Goal: Task Accomplishment & Management: Manage account settings

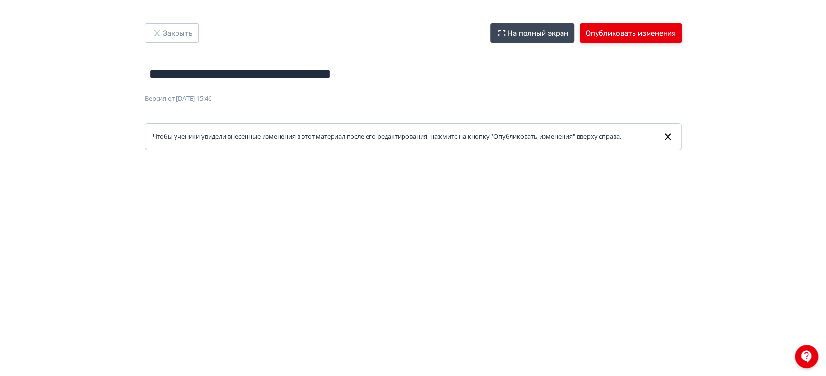
click at [654, 33] on button "Опубликовать изменения" at bounding box center [631, 32] width 102 height 19
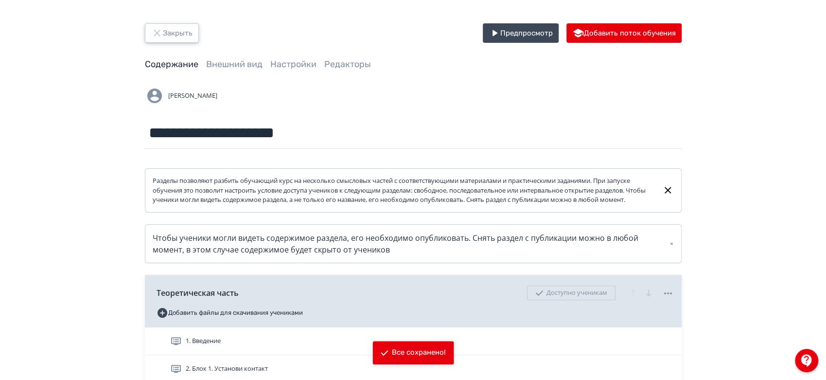
click at [186, 26] on button "Закрыть" at bounding box center [172, 32] width 54 height 19
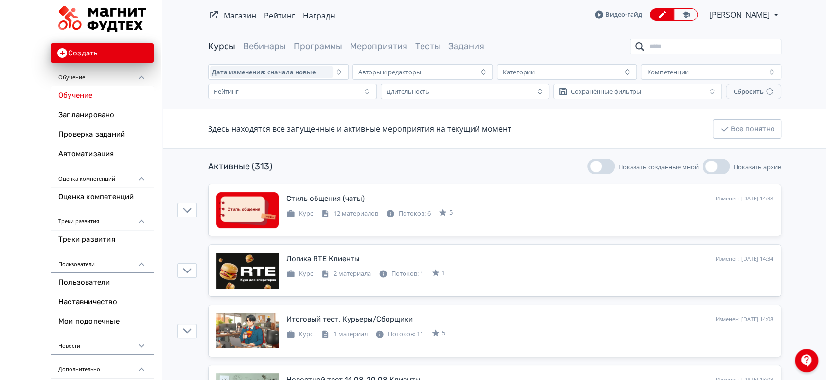
click at [731, 43] on input "search" at bounding box center [705, 47] width 152 height 16
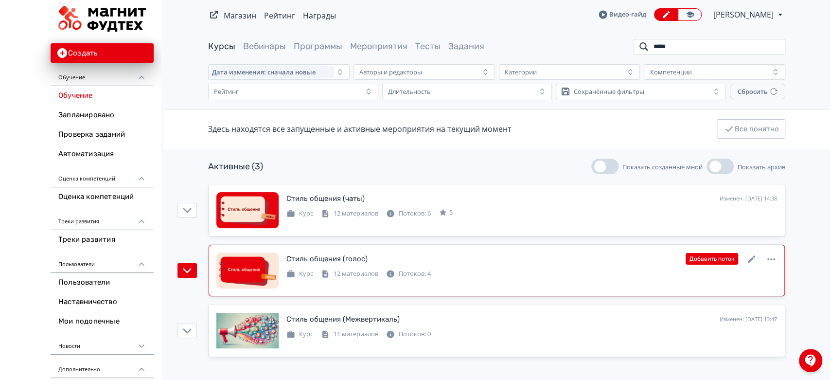
type input "*****"
click at [752, 258] on icon at bounding box center [750, 258] width 7 height 7
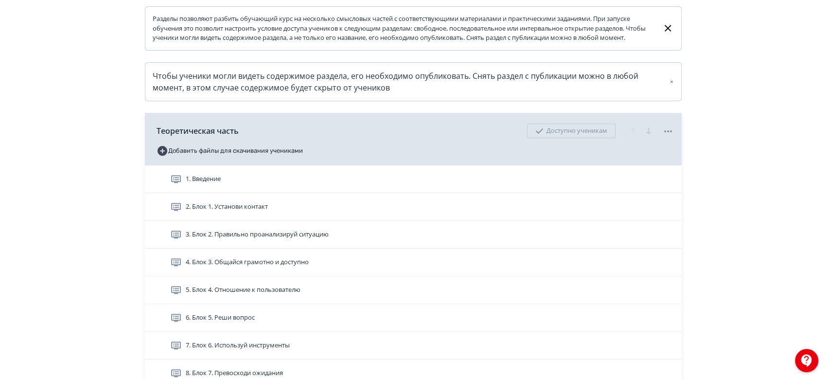
scroll to position [270, 0]
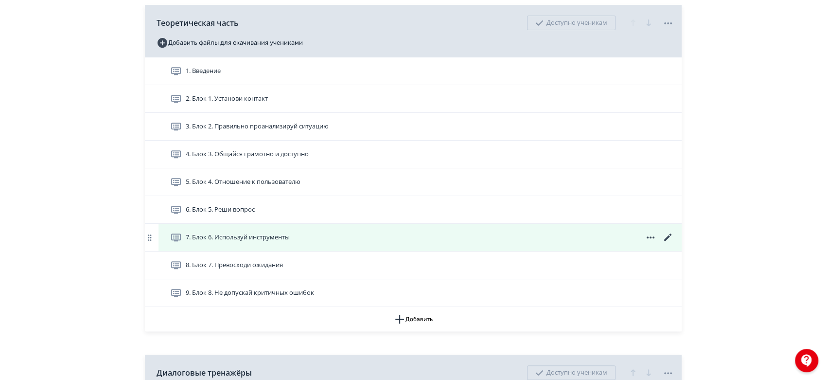
click at [665, 243] on icon at bounding box center [668, 237] width 12 height 12
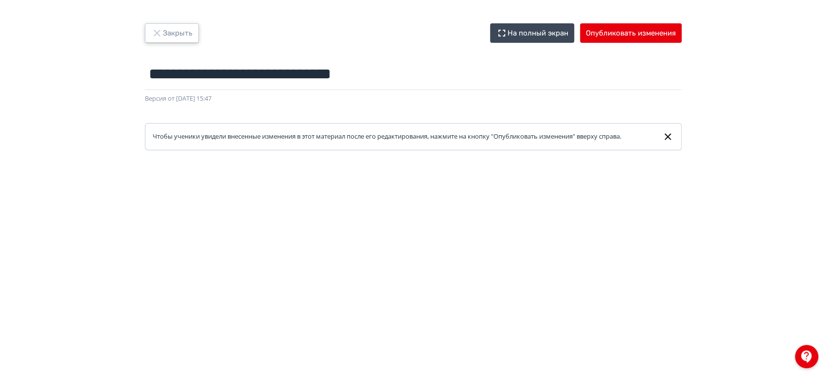
click at [171, 32] on button "Закрыть" at bounding box center [172, 32] width 54 height 19
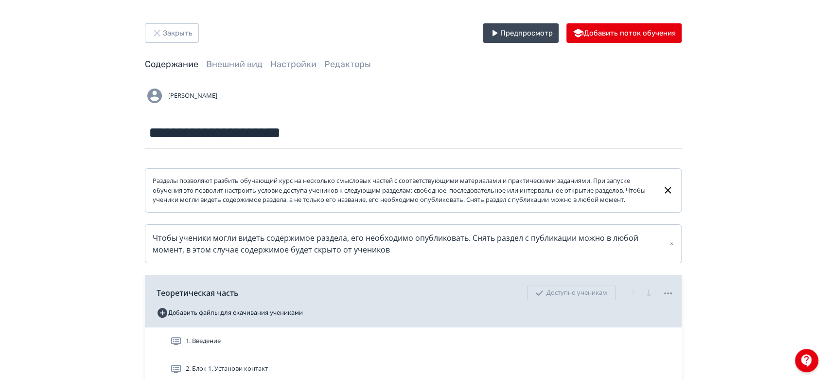
click at [242, 61] on link "Внешний вид" at bounding box center [234, 64] width 56 height 11
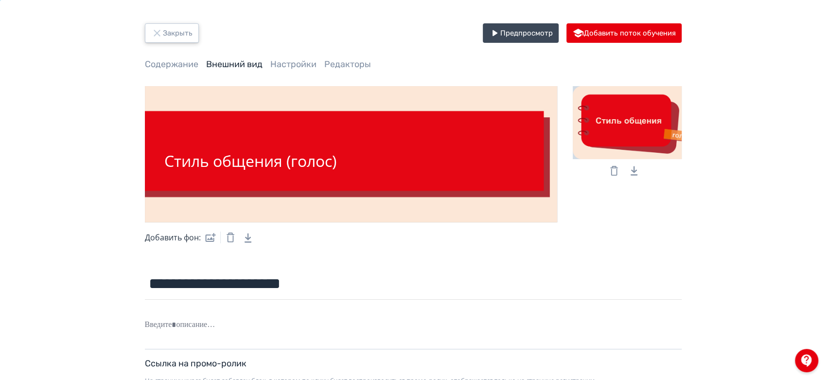
click at [183, 28] on button "Закрыть" at bounding box center [172, 32] width 54 height 19
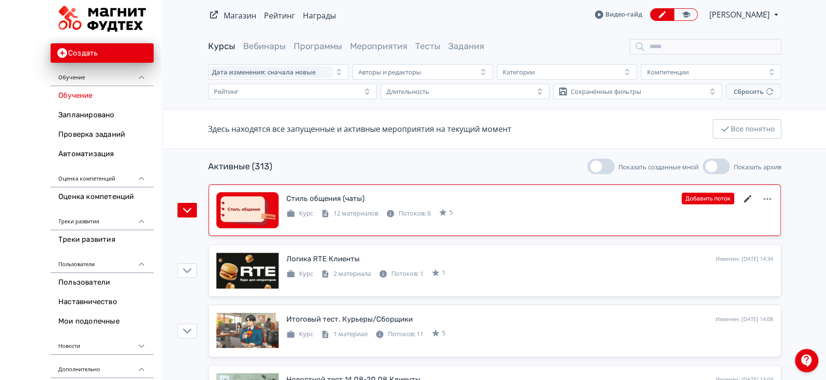
click at [747, 199] on icon at bounding box center [748, 199] width 12 height 12
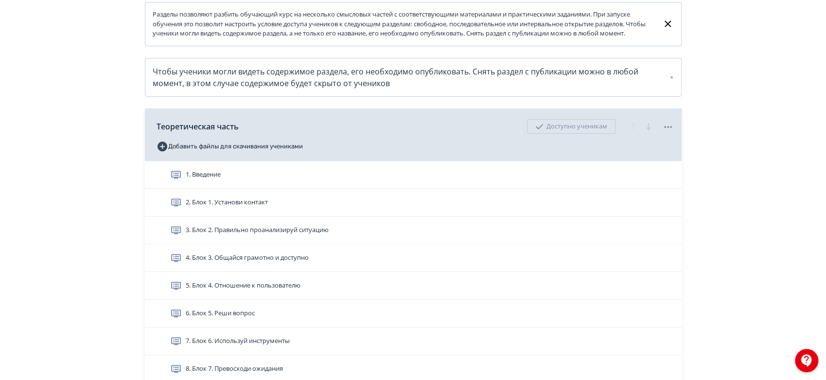
scroll to position [270, 0]
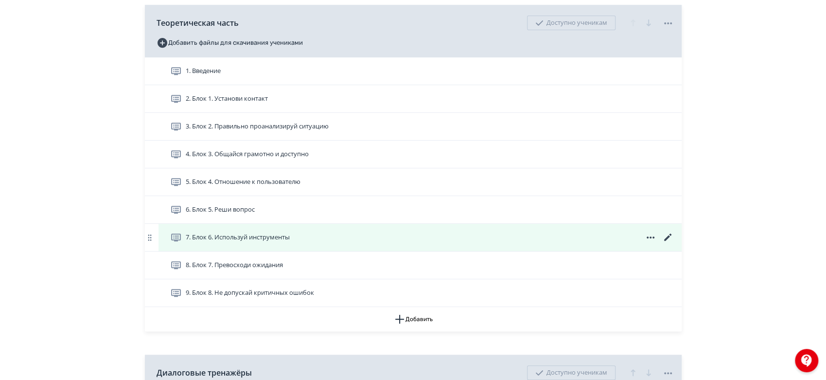
click at [671, 243] on icon at bounding box center [668, 237] width 12 height 12
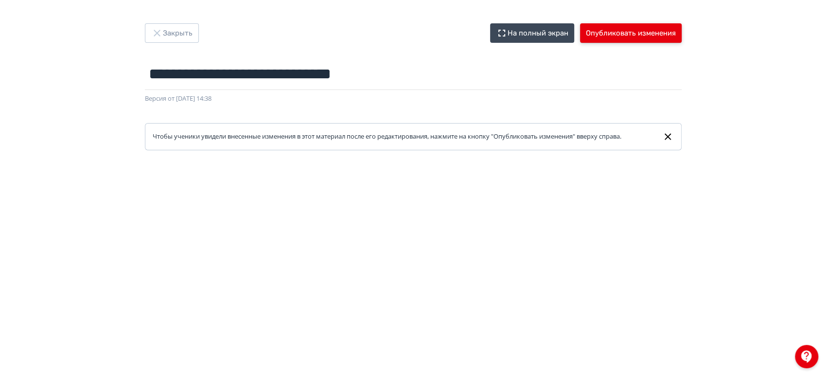
click at [652, 24] on button "Опубликовать изменения" at bounding box center [631, 32] width 102 height 19
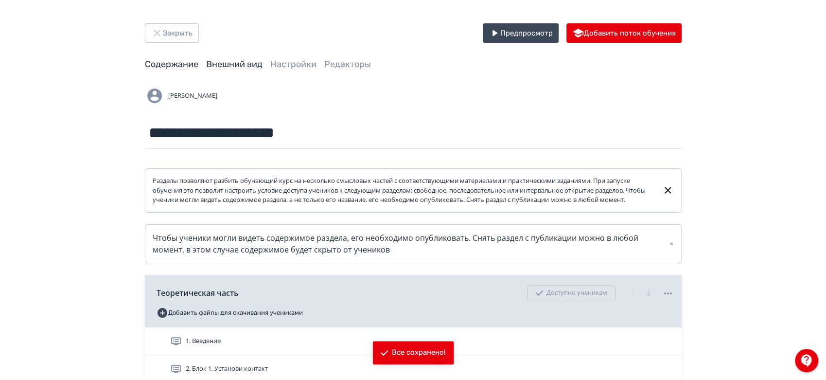
click at [243, 65] on link "Внешний вид" at bounding box center [234, 64] width 56 height 11
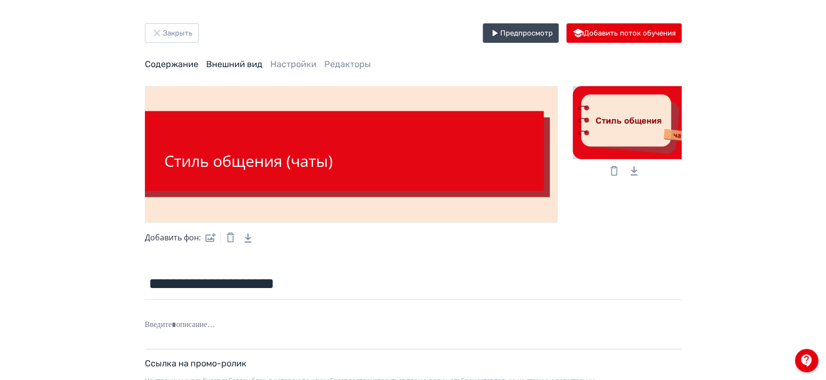
click at [179, 63] on link "Содержание" at bounding box center [171, 64] width 53 height 11
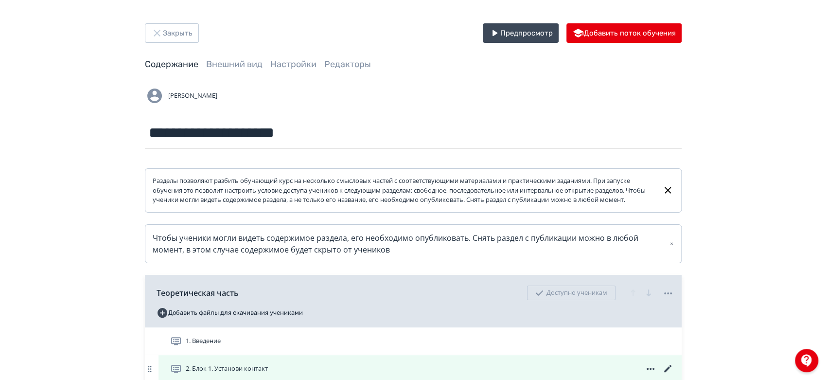
scroll to position [108, 0]
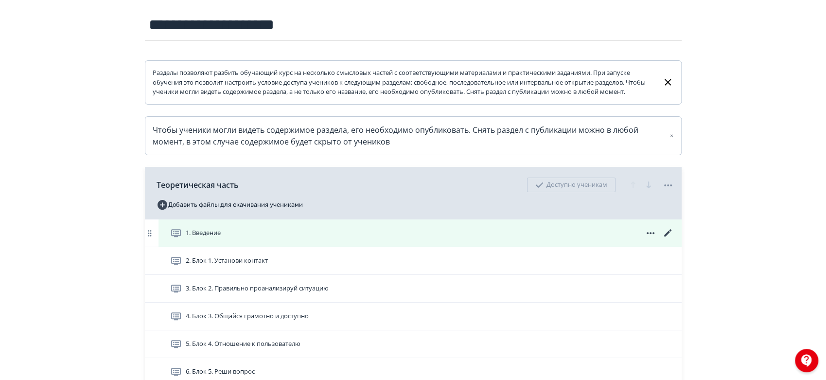
click at [669, 239] on icon at bounding box center [668, 233] width 12 height 12
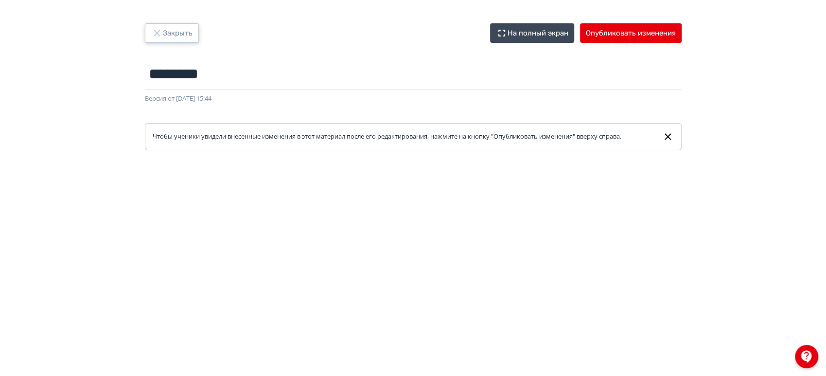
click at [181, 31] on button "Закрыть" at bounding box center [172, 32] width 54 height 19
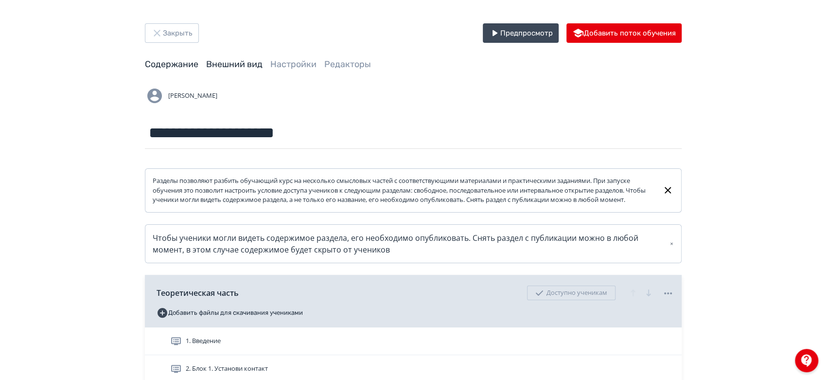
click at [232, 65] on link "Внешний вид" at bounding box center [234, 64] width 56 height 11
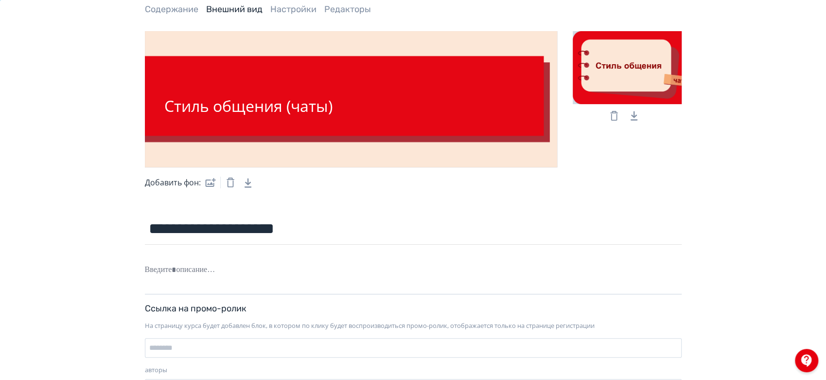
scroll to position [104, 0]
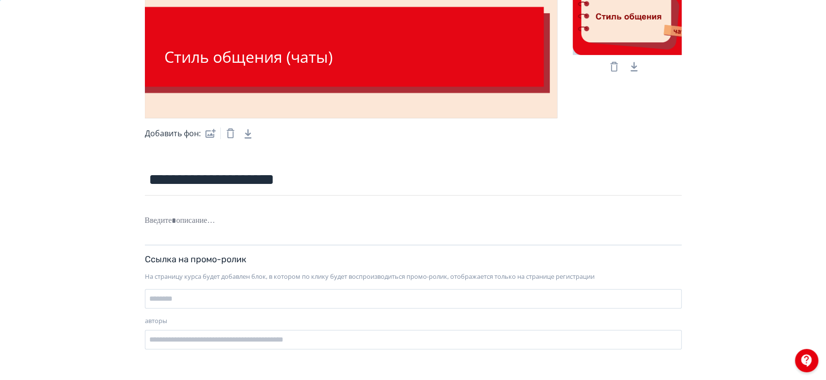
click at [230, 229] on div at bounding box center [413, 227] width 536 height 33
click at [221, 219] on div at bounding box center [413, 220] width 536 height 18
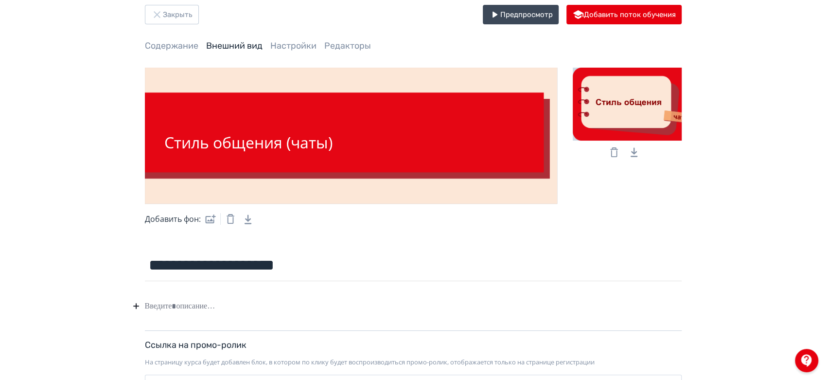
scroll to position [0, 0]
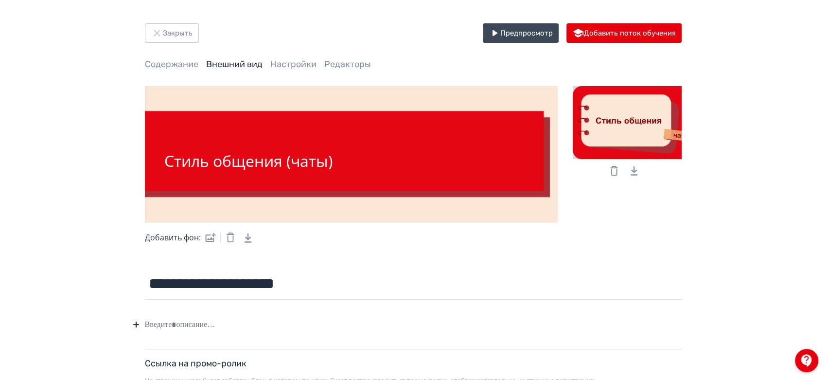
click at [194, 71] on div "**********" at bounding box center [412, 241] width 583 height 437
click at [188, 65] on link "Содержание" at bounding box center [171, 64] width 53 height 11
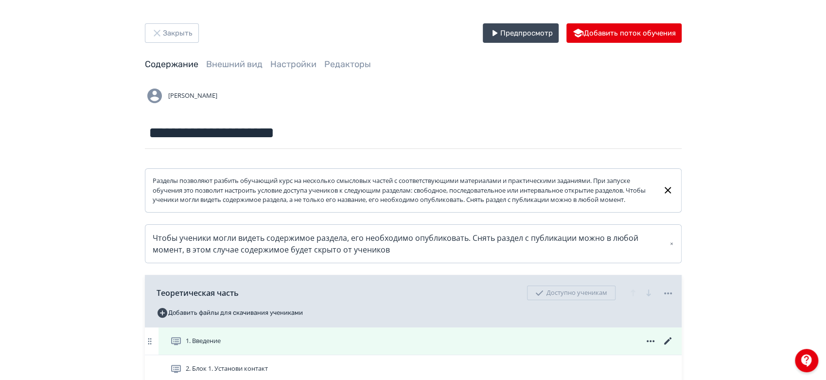
scroll to position [162, 0]
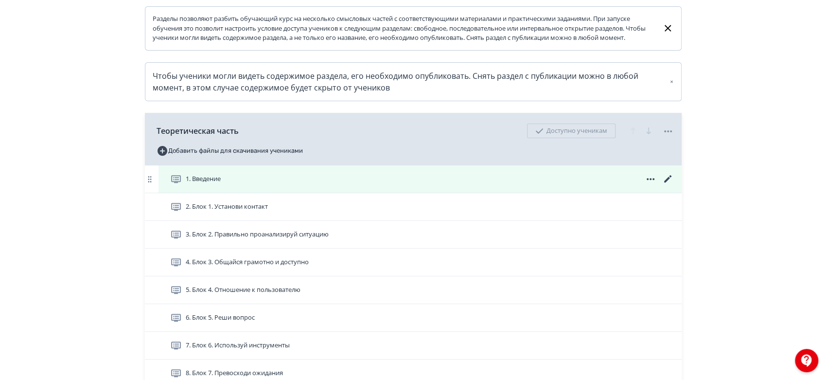
click at [667, 182] on icon at bounding box center [666, 178] width 7 height 7
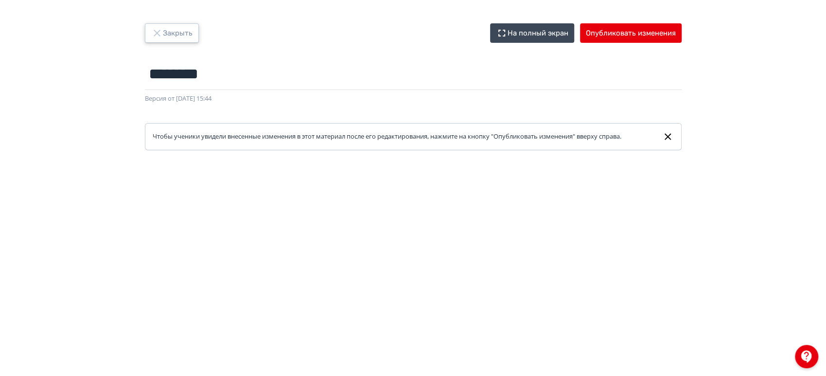
click at [172, 29] on button "Закрыть" at bounding box center [172, 32] width 54 height 19
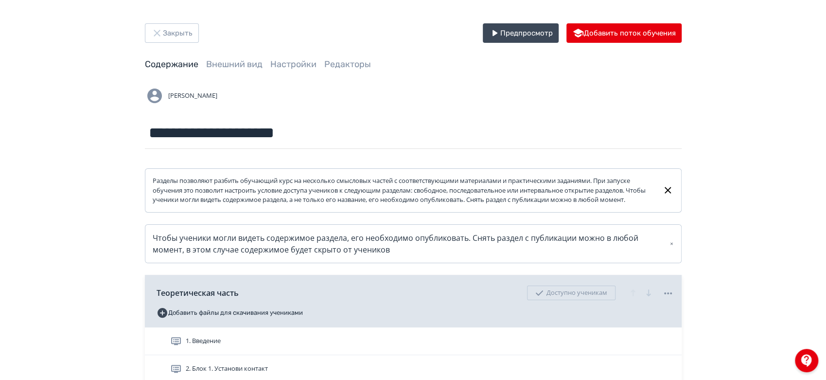
click at [229, 59] on link "Внешний вид" at bounding box center [234, 64] width 56 height 11
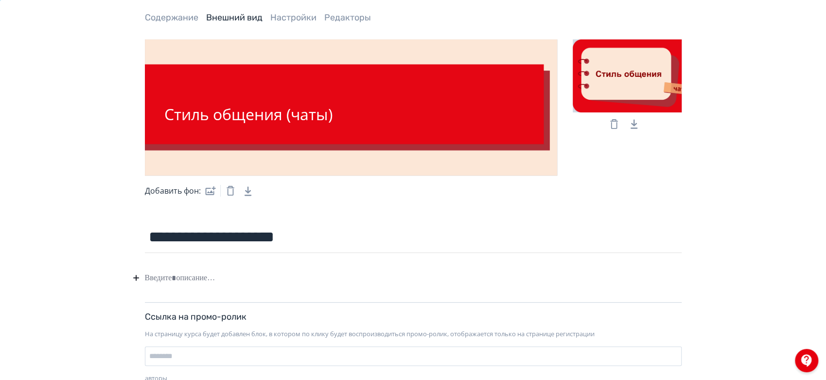
scroll to position [104, 0]
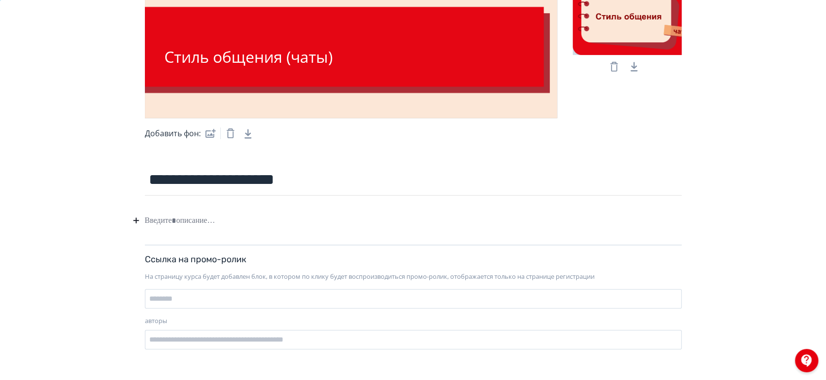
click at [264, 217] on div at bounding box center [413, 220] width 536 height 18
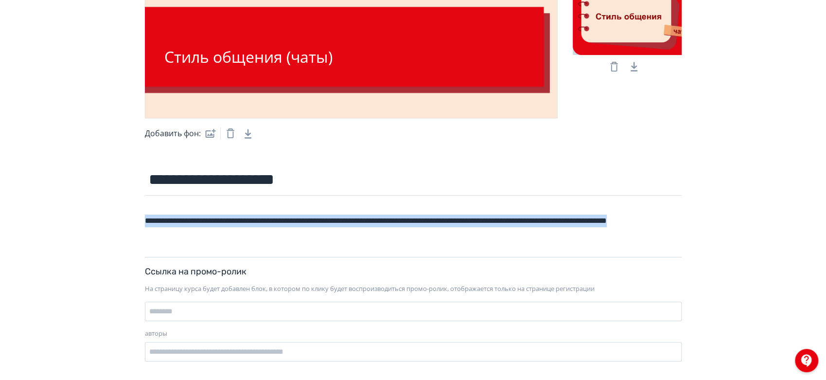
copy div "**********"
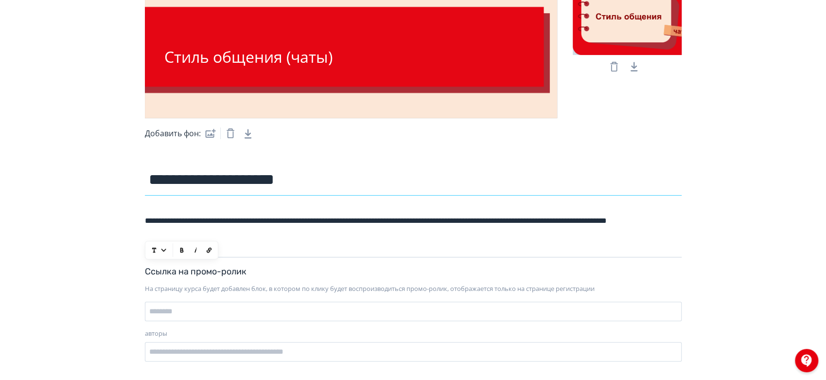
click at [640, 190] on input "**********" at bounding box center [413, 180] width 536 height 32
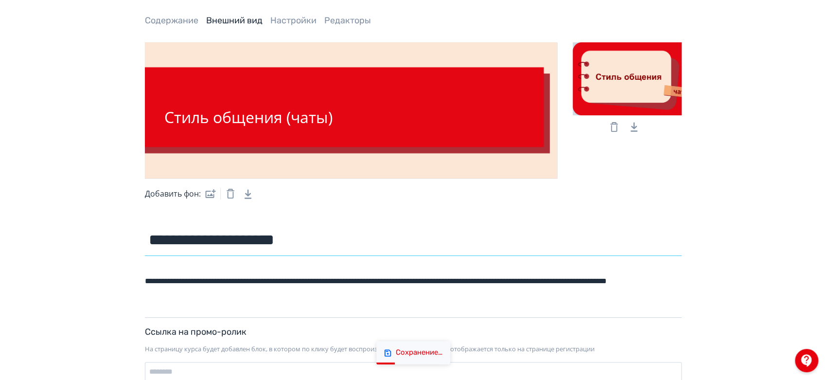
scroll to position [0, 0]
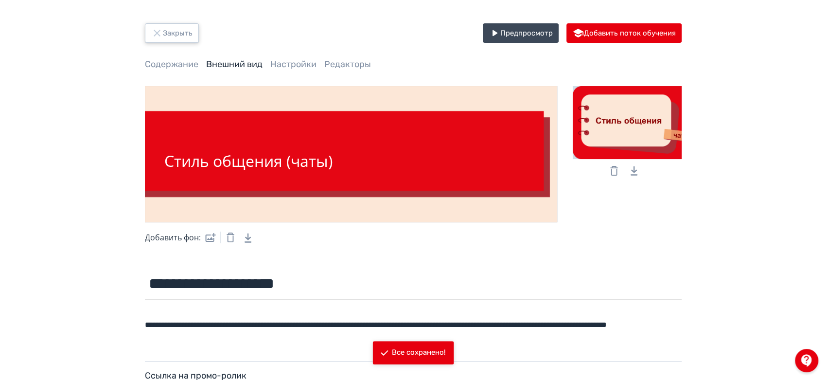
click at [177, 30] on button "Закрыть" at bounding box center [172, 32] width 54 height 19
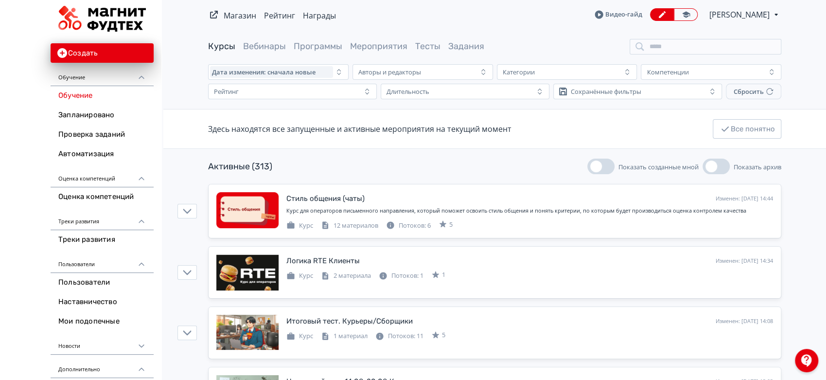
click at [739, 18] on span "[PERSON_NAME]" at bounding box center [740, 15] width 62 height 12
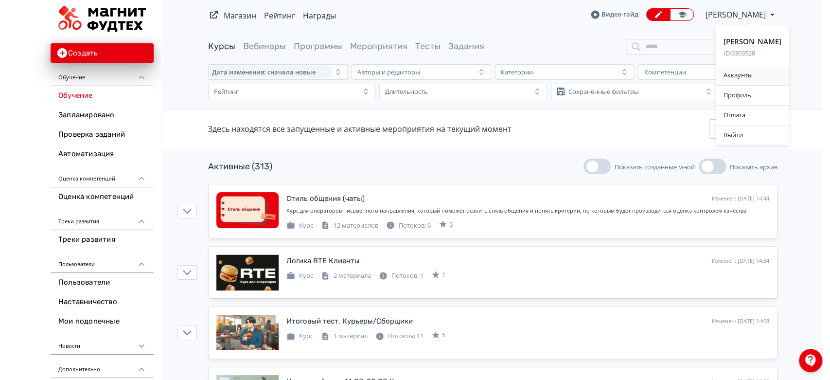
click at [750, 72] on div "Аккаунты" at bounding box center [751, 75] width 73 height 19
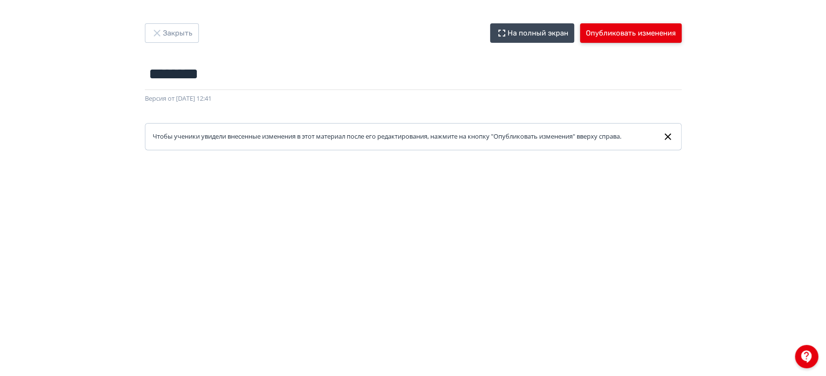
click at [650, 38] on button "Опубликовать изменения" at bounding box center [631, 32] width 102 height 19
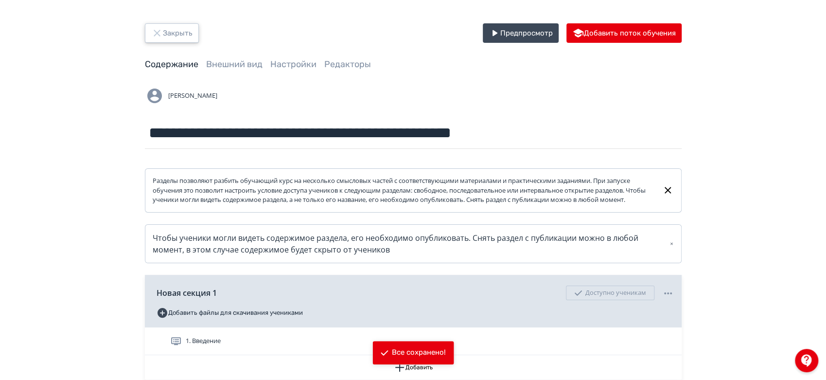
click at [162, 30] on icon "button" at bounding box center [157, 33] width 12 height 12
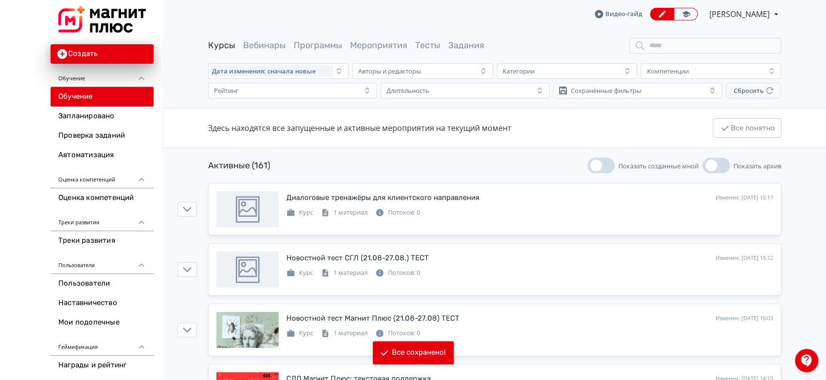
click at [762, 15] on span "[PERSON_NAME]" at bounding box center [740, 14] width 62 height 12
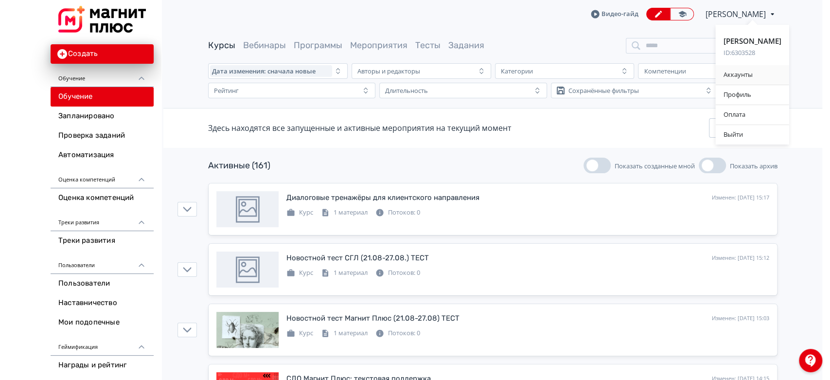
click at [763, 77] on div "Аккаунты" at bounding box center [751, 74] width 73 height 19
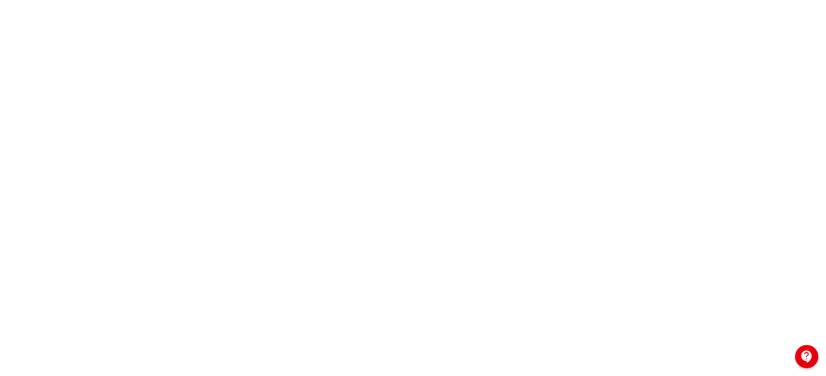
scroll to position [230, 0]
